Goal: Register for event/course

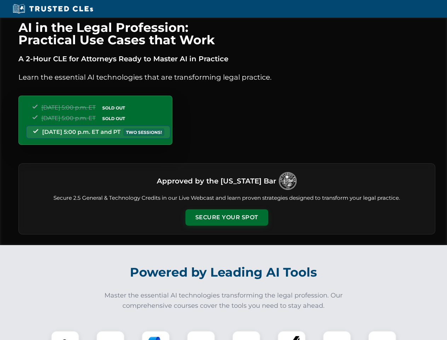
click at [227, 217] on button "Secure Your Spot" at bounding box center [226, 217] width 83 height 16
click at [65, 335] on img at bounding box center [65, 345] width 21 height 21
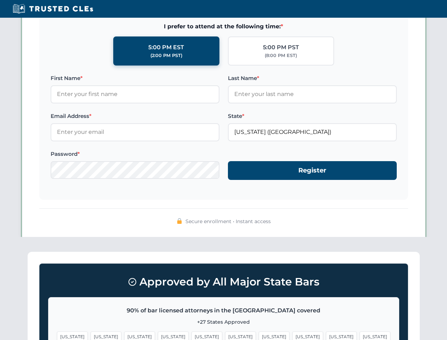
click at [259, 335] on span "[US_STATE]" at bounding box center [274, 336] width 31 height 10
click at [326, 335] on span "[US_STATE]" at bounding box center [341, 336] width 31 height 10
